Goal: Task Accomplishment & Management: Manage account settings

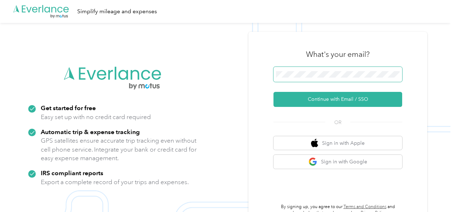
click at [324, 70] on span at bounding box center [337, 74] width 129 height 15
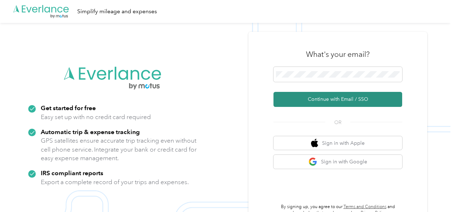
click at [323, 103] on button "Continue with Email / SSO" at bounding box center [337, 99] width 129 height 15
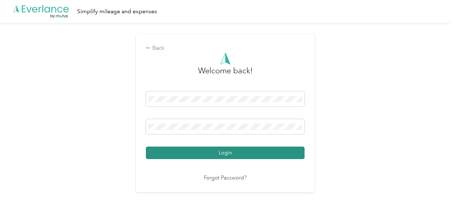
click at [199, 150] on button "Login" at bounding box center [225, 152] width 159 height 13
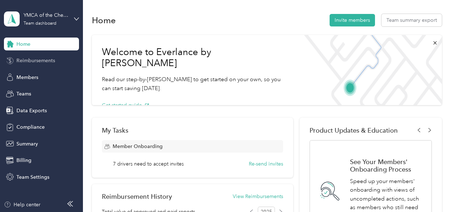
click at [30, 59] on span "Reimbursements" at bounding box center [35, 61] width 39 height 8
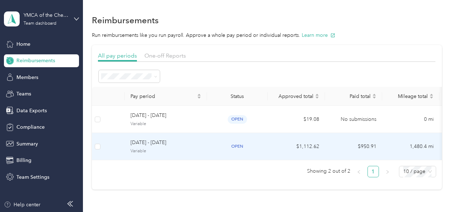
click at [168, 145] on span "[DATE] - [DATE]" at bounding box center [165, 143] width 71 height 8
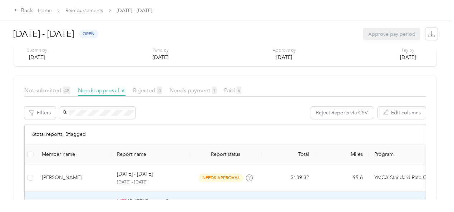
scroll to position [71, 0]
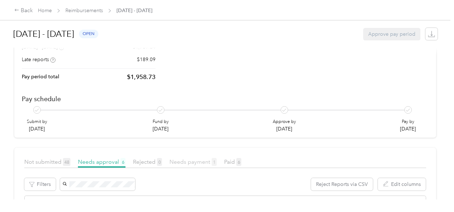
click at [191, 158] on span "Needs payment 1" at bounding box center [192, 161] width 47 height 7
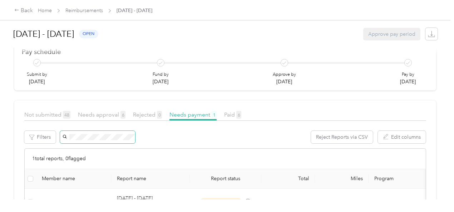
scroll to position [127, 0]
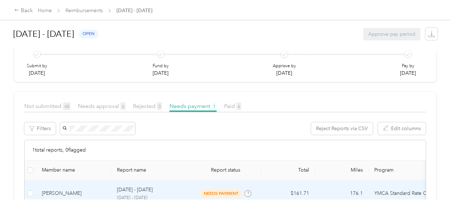
click at [69, 189] on div "[PERSON_NAME]" at bounding box center [74, 193] width 64 height 8
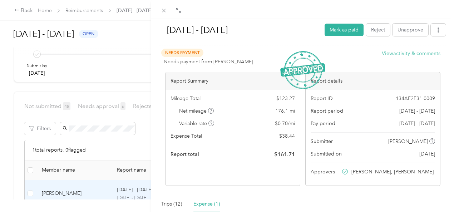
click at [401, 52] on button "View activity & comments" at bounding box center [410, 54] width 59 height 8
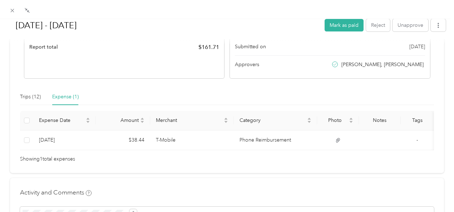
scroll to position [119, 0]
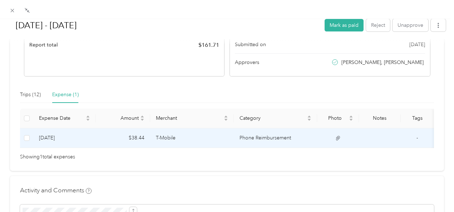
click at [153, 137] on td "T-Mobile" at bounding box center [191, 138] width 83 height 20
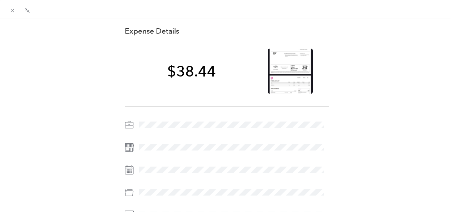
scroll to position [0, 0]
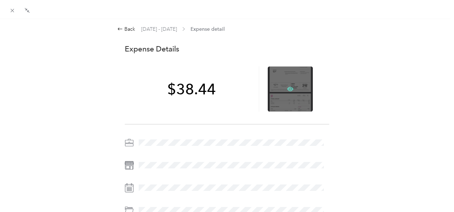
click at [289, 89] on icon at bounding box center [290, 89] width 2 height 2
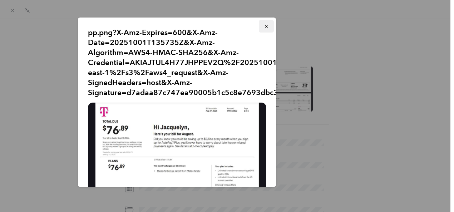
click at [264, 24] on icon "button" at bounding box center [266, 26] width 5 height 5
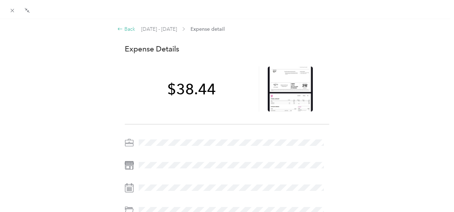
click at [119, 28] on icon at bounding box center [120, 29] width 6 height 6
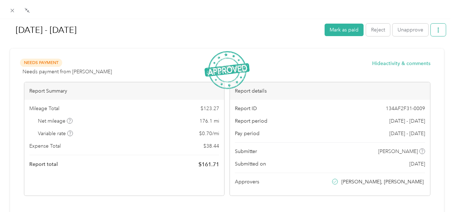
click at [435, 30] on icon "button" at bounding box center [437, 30] width 5 height 5
click at [411, 54] on span "Download" at bounding box center [412, 56] width 24 height 8
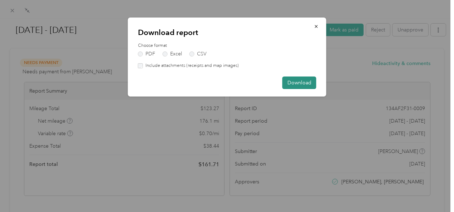
click at [300, 81] on button "Download" at bounding box center [299, 82] width 34 height 13
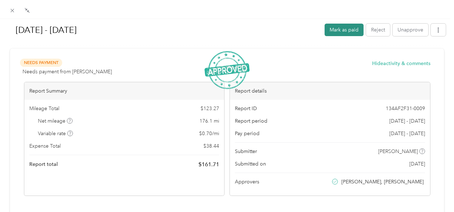
click at [330, 28] on button "Mark as paid" at bounding box center [343, 30] width 39 height 13
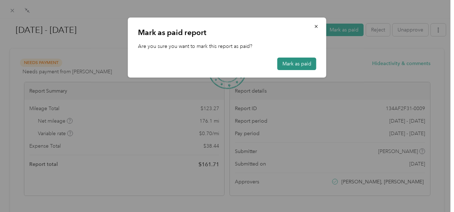
click at [295, 60] on button "Mark as paid" at bounding box center [296, 64] width 39 height 13
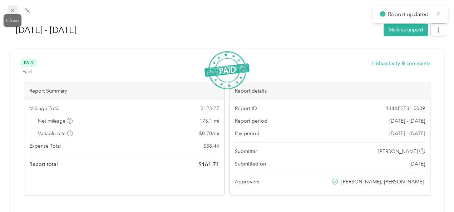
click at [11, 11] on icon at bounding box center [13, 11] width 4 height 4
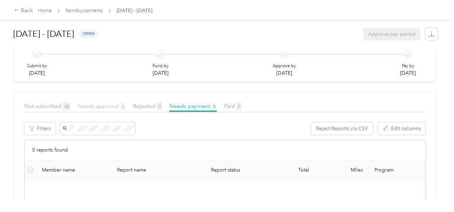
click at [107, 103] on span "Needs approval 6" at bounding box center [102, 106] width 48 height 7
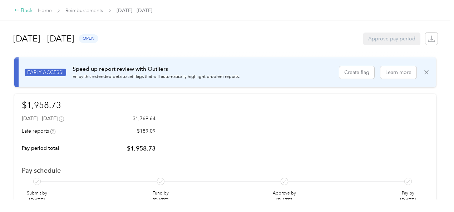
click at [16, 10] on icon at bounding box center [17, 10] width 4 height 2
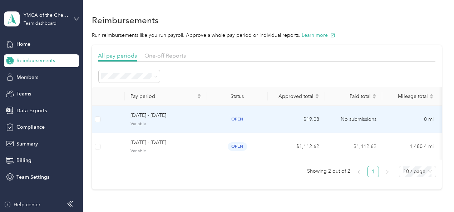
click at [153, 116] on span "[DATE] - [DATE]" at bounding box center [165, 115] width 71 height 8
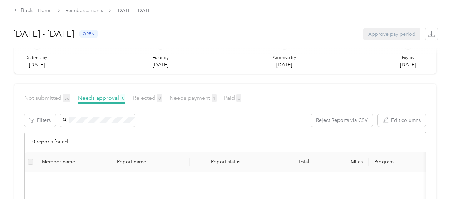
scroll to position [71, 0]
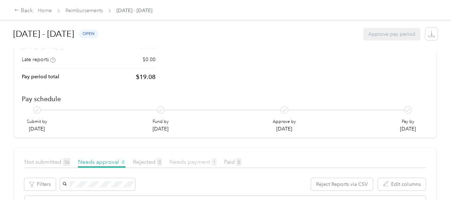
click at [181, 158] on span "Needs payment 1" at bounding box center [192, 161] width 47 height 7
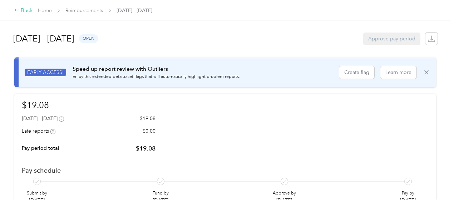
click at [19, 9] on icon at bounding box center [16, 10] width 5 height 5
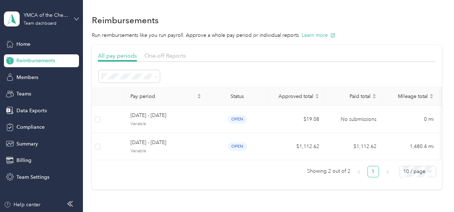
click at [75, 19] on icon at bounding box center [76, 18] width 5 height 5
click at [33, 90] on div "Log out" at bounding box center [24, 90] width 28 height 8
